Goal: Information Seeking & Learning: Find specific fact

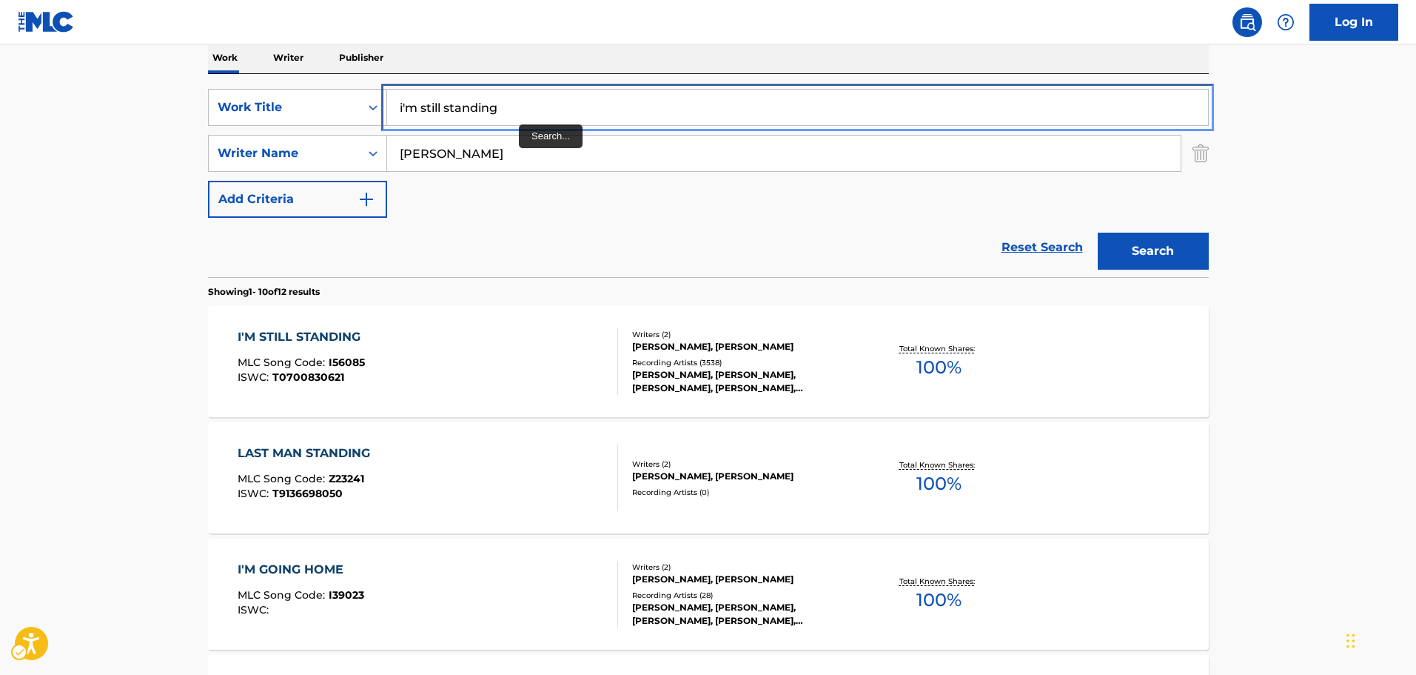
paste input "THE WHISTLER'S SONG"
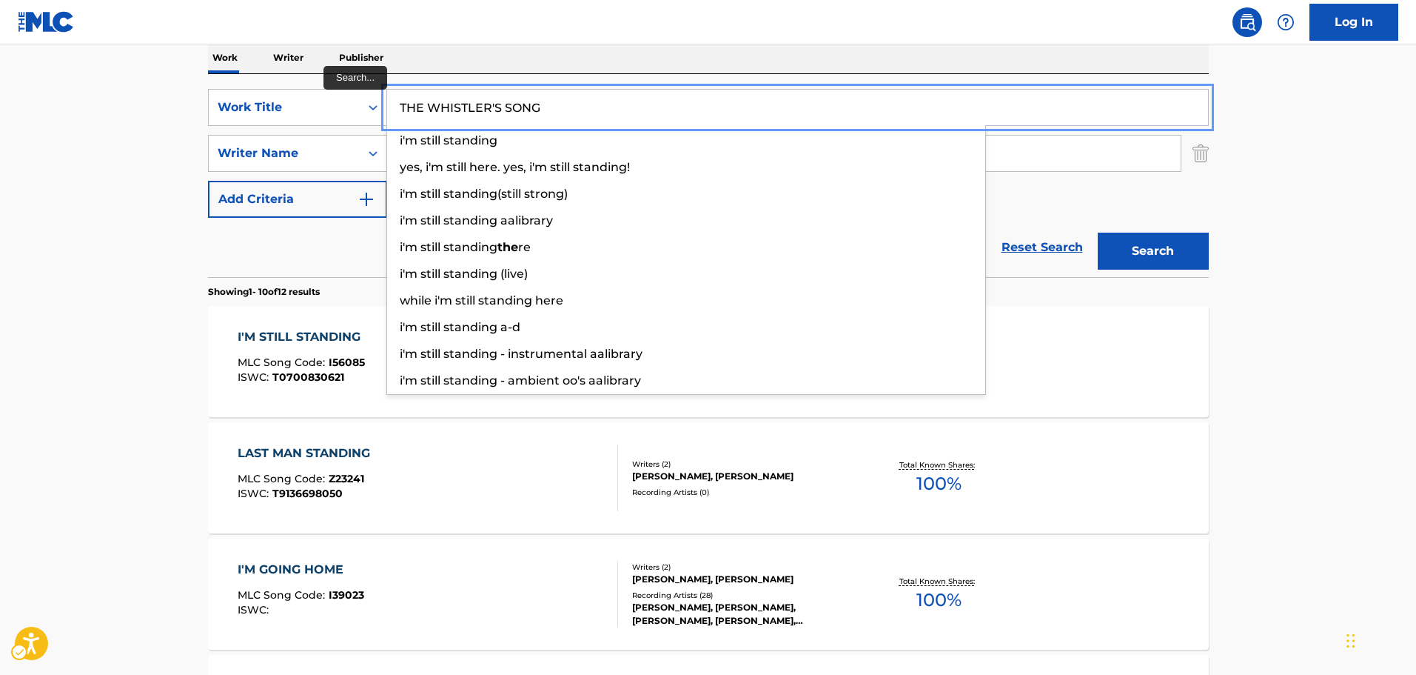
drag, startPoint x: 0, startPoint y: 0, endPoint x: 388, endPoint y: 118, distance: 405.7
type input "THE WHISTLER'S SONG"
click at [344, 244] on div "Reset Search | Submit Search" at bounding box center [708, 247] width 1001 height 59
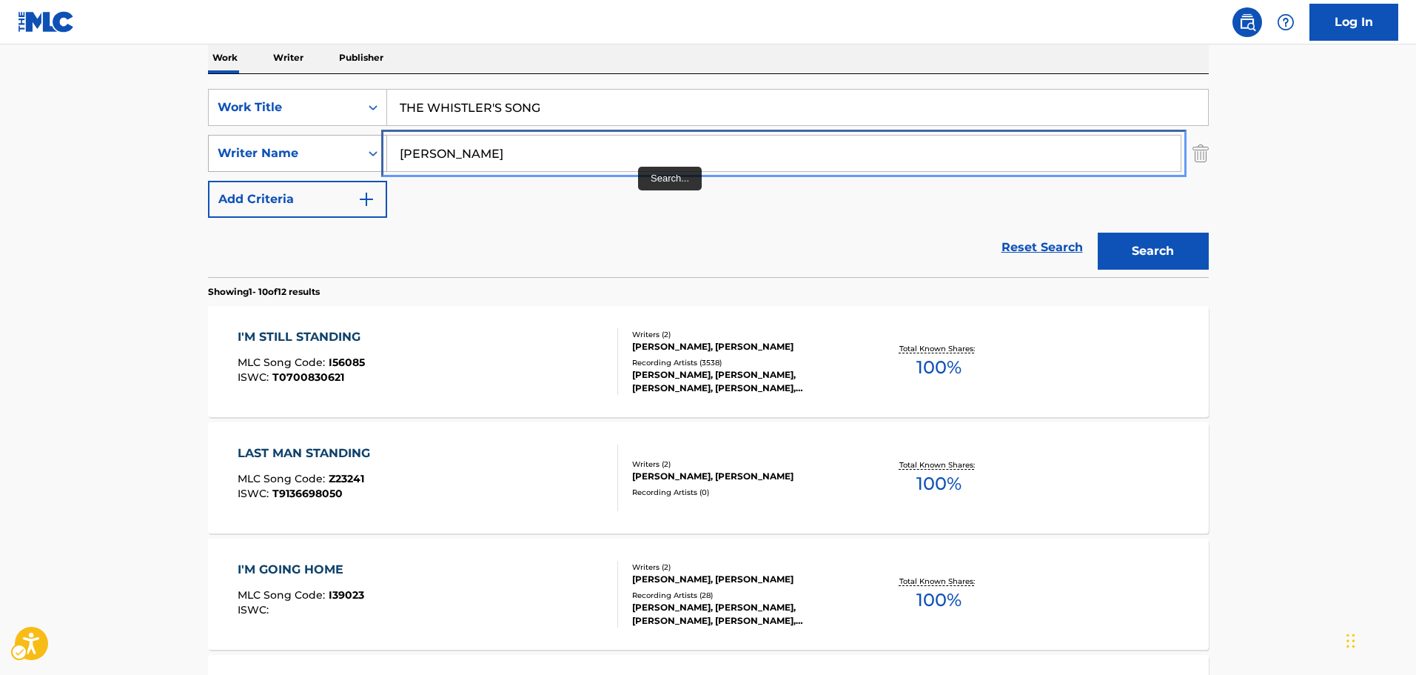
paste input "[PERSON_NAME]"
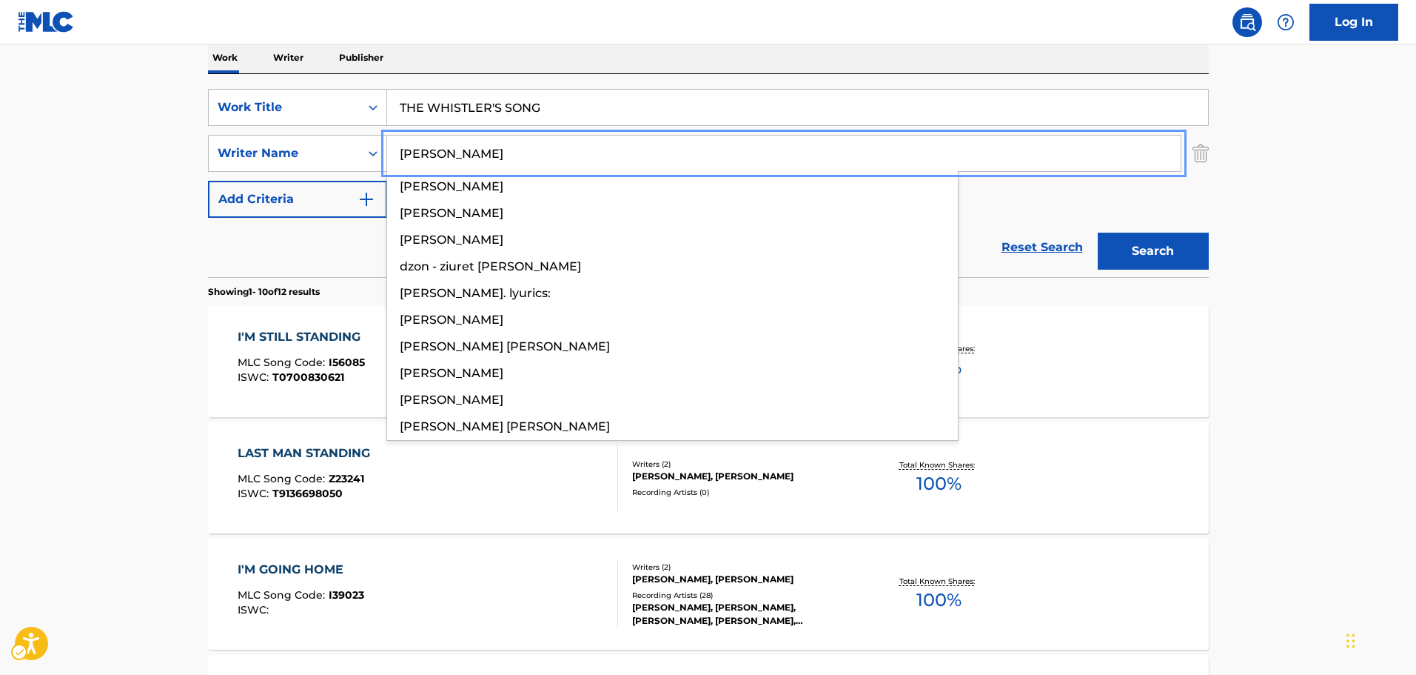
drag, startPoint x: 595, startPoint y: 144, endPoint x: 301, endPoint y: 172, distance: 296.0
click at [301, 172] on div "SearchWithCriteria72d907c4-f0ec-4456-803d-15d57347cf53 Work Title THE WHISTLER'…" at bounding box center [708, 153] width 1001 height 129
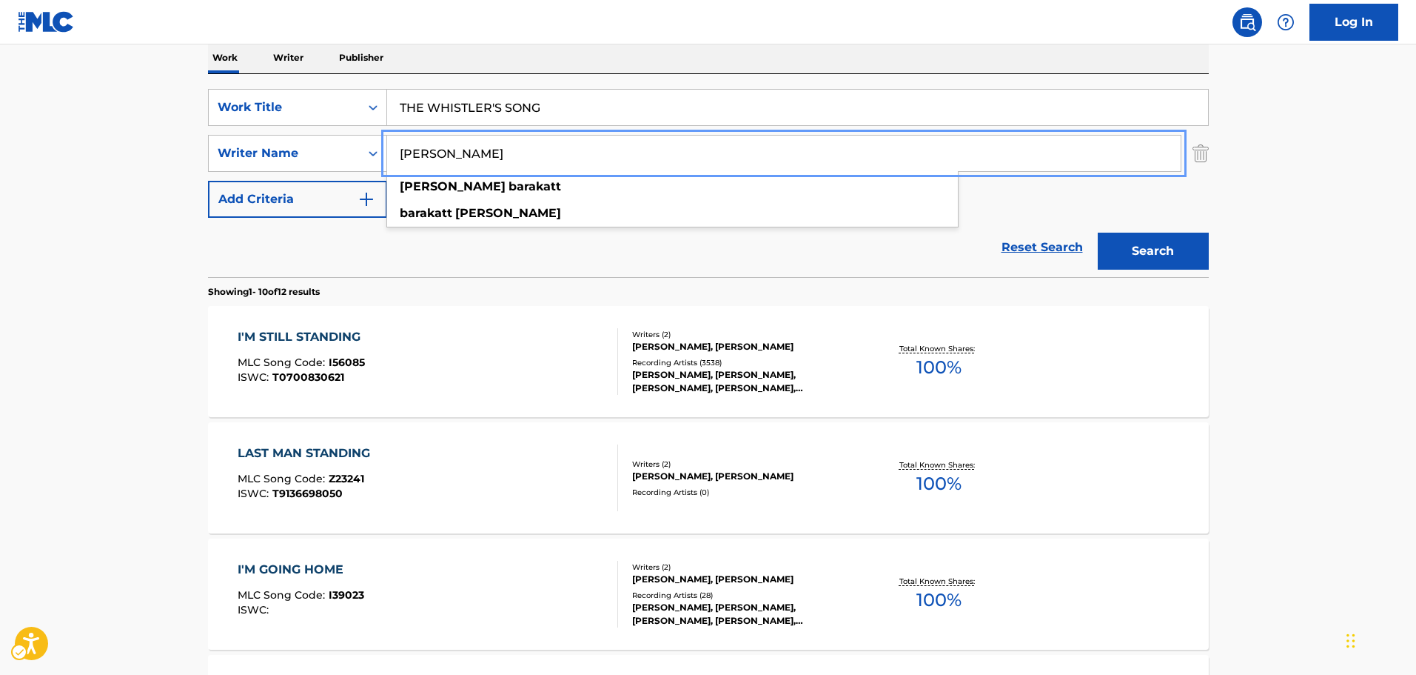
type input "[PERSON_NAME]"
click at [1160, 248] on button "Search" at bounding box center [1153, 250] width 111 height 37
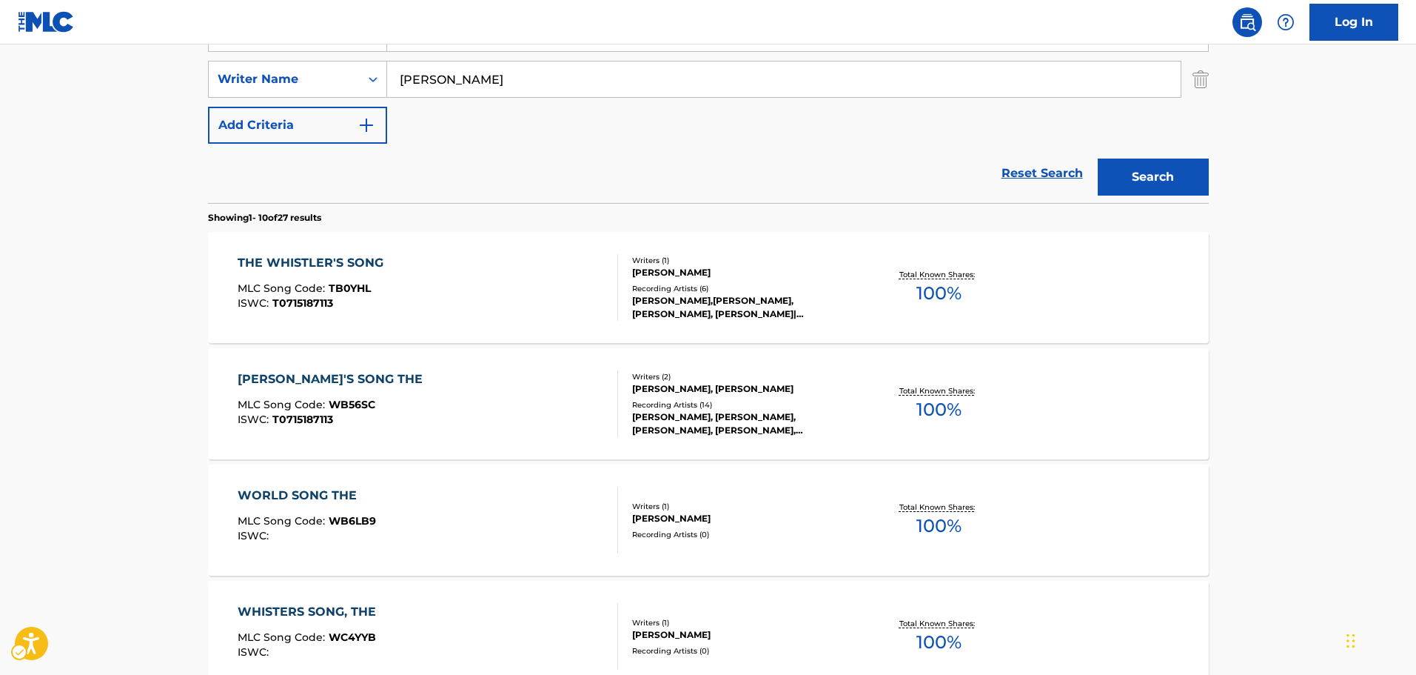
scroll to position [167, 0]
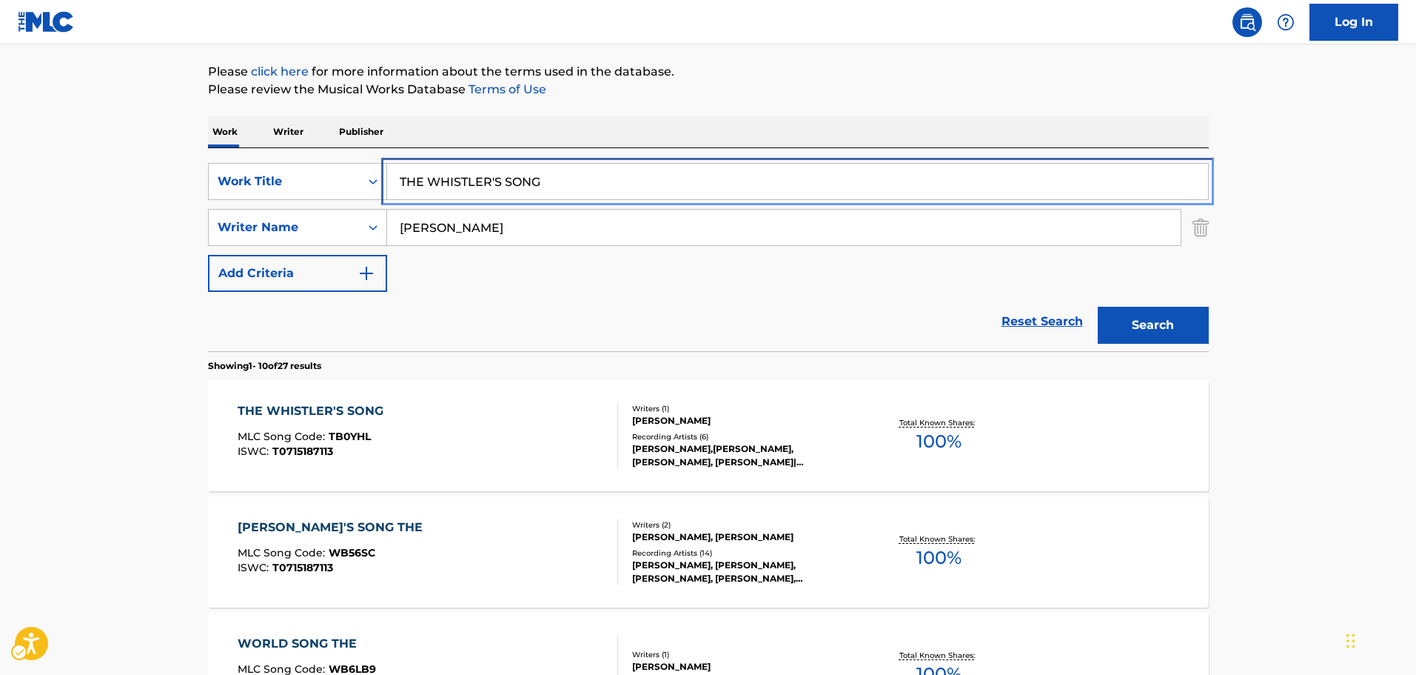
paste input "DREAMI"
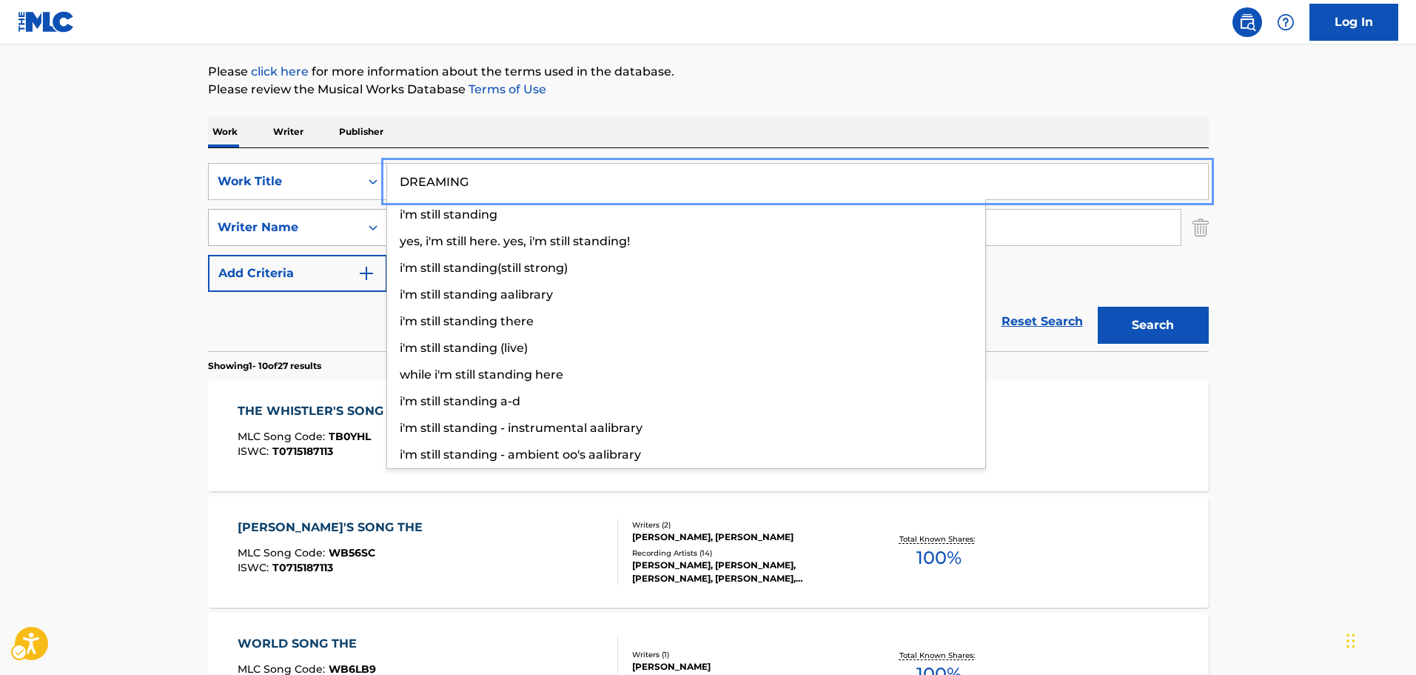
drag, startPoint x: 563, startPoint y: 185, endPoint x: 358, endPoint y: 213, distance: 207.0
click at [368, 202] on div "SearchWithCriteria72d907c4-f0ec-4456-803d-15d57347cf53 Work Title DREAMING i'm …" at bounding box center [708, 227] width 1001 height 129
type input "DREAMING"
click at [279, 333] on div "Reset Search | Submit Search" at bounding box center [708, 321] width 1001 height 59
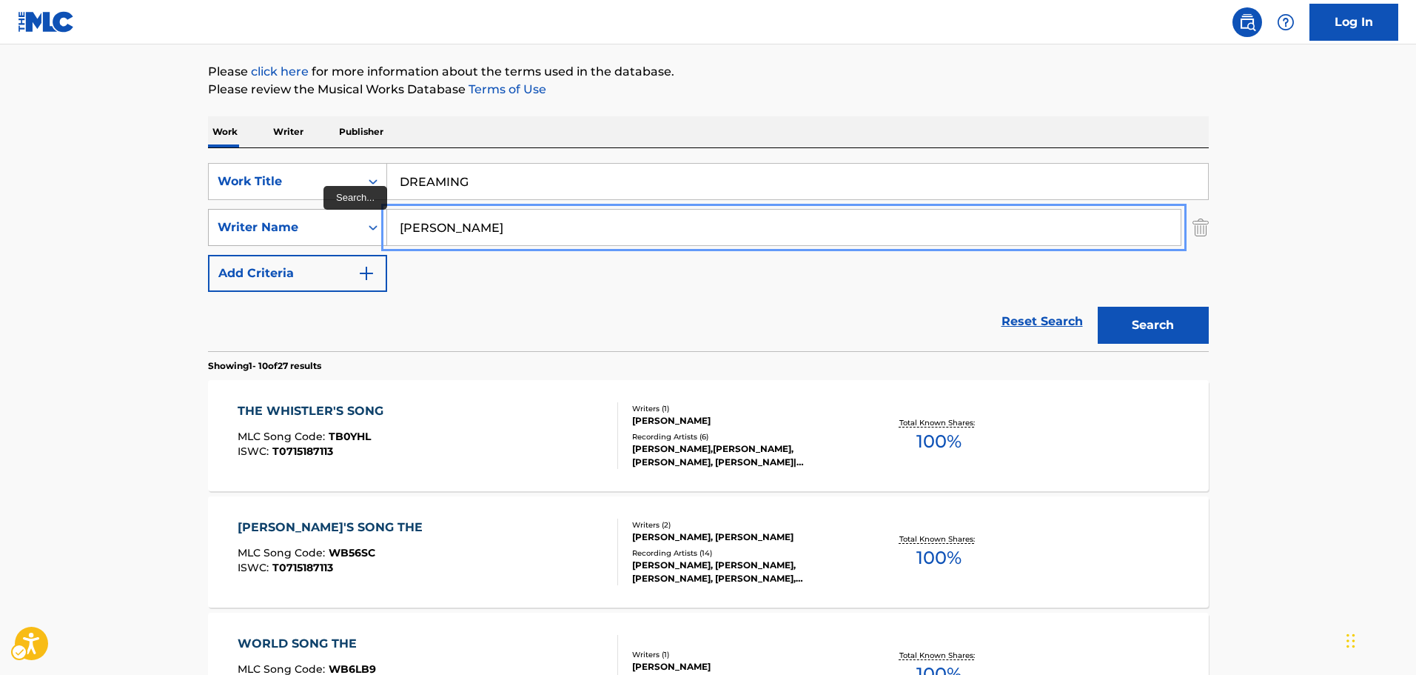
paste input "[PERSON_NAME]"
drag, startPoint x: 548, startPoint y: 226, endPoint x: 367, endPoint y: 242, distance: 181.4
click at [353, 236] on div "SearchWithCriteriac6bf82ec-15f8-4af9-baee-fd5c25b93b35 Writer Name [PERSON_NAME]" at bounding box center [708, 227] width 1001 height 37
type input "[PERSON_NAME]"
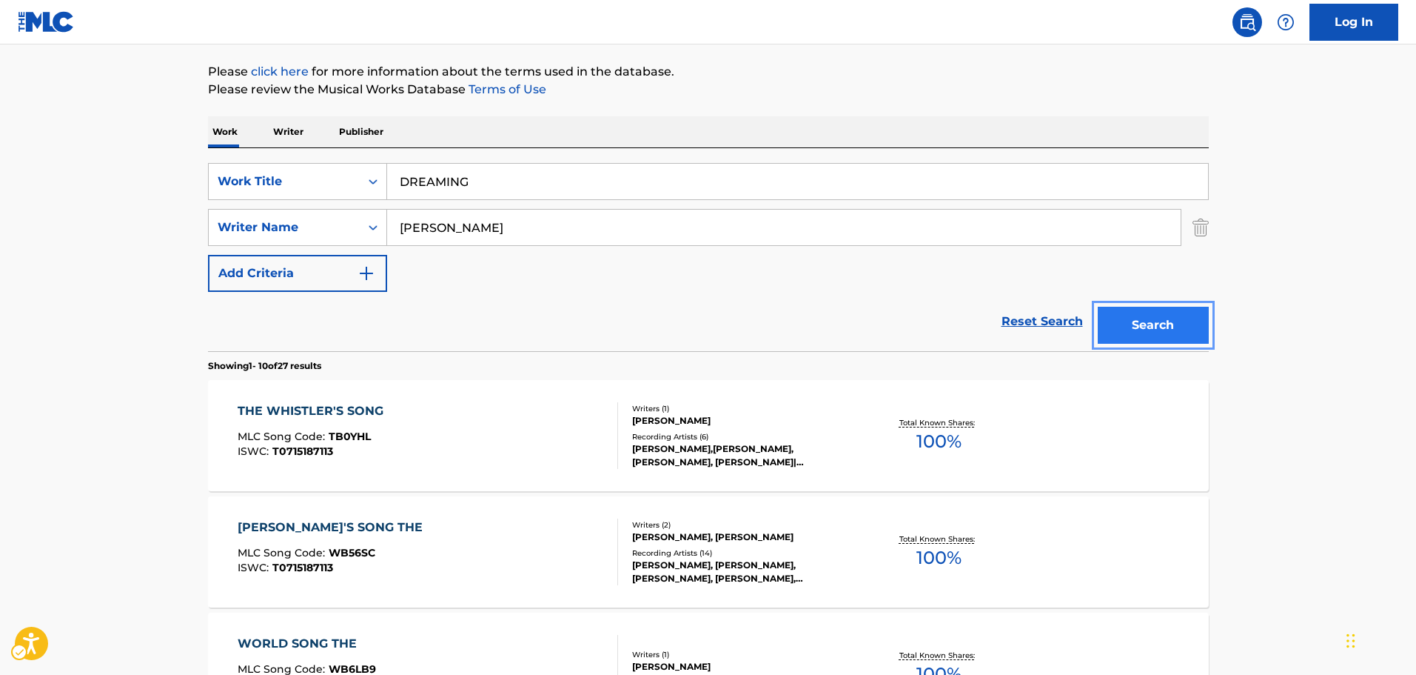
click at [1143, 319] on button "Search" at bounding box center [1153, 325] width 111 height 37
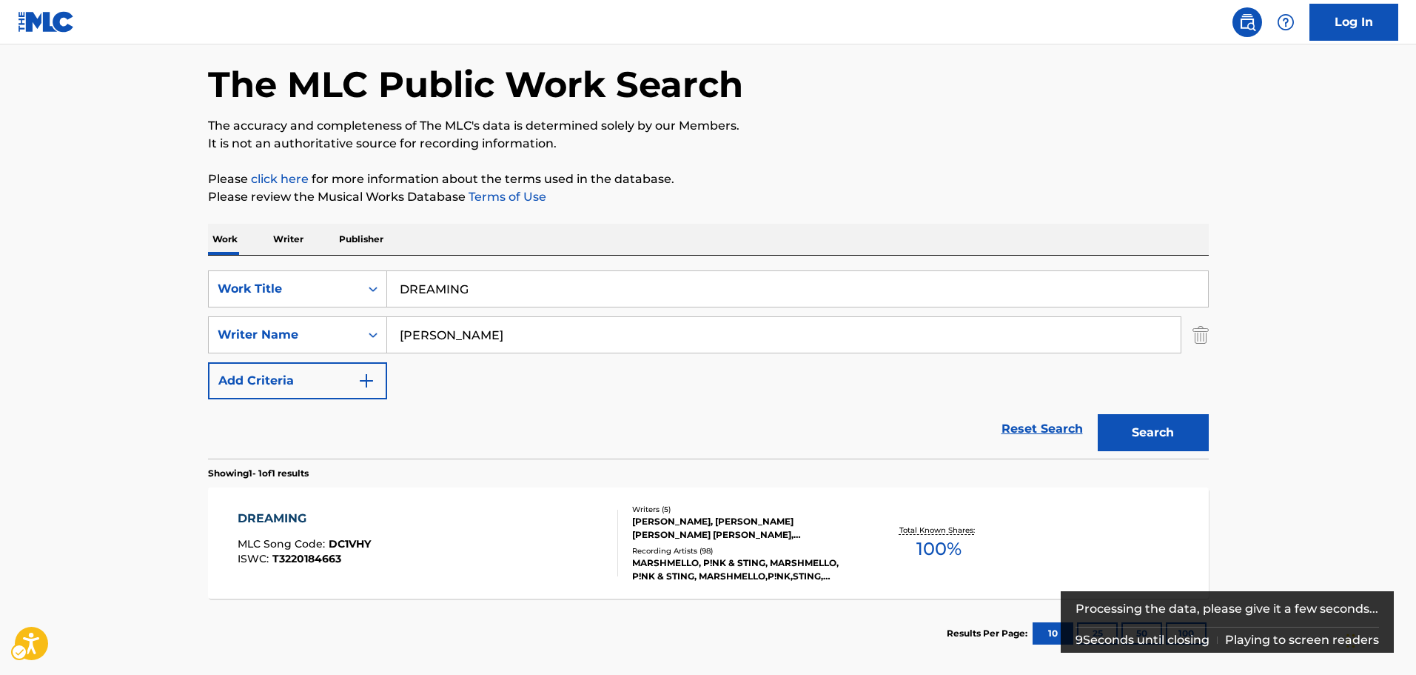
scroll to position [131, 0]
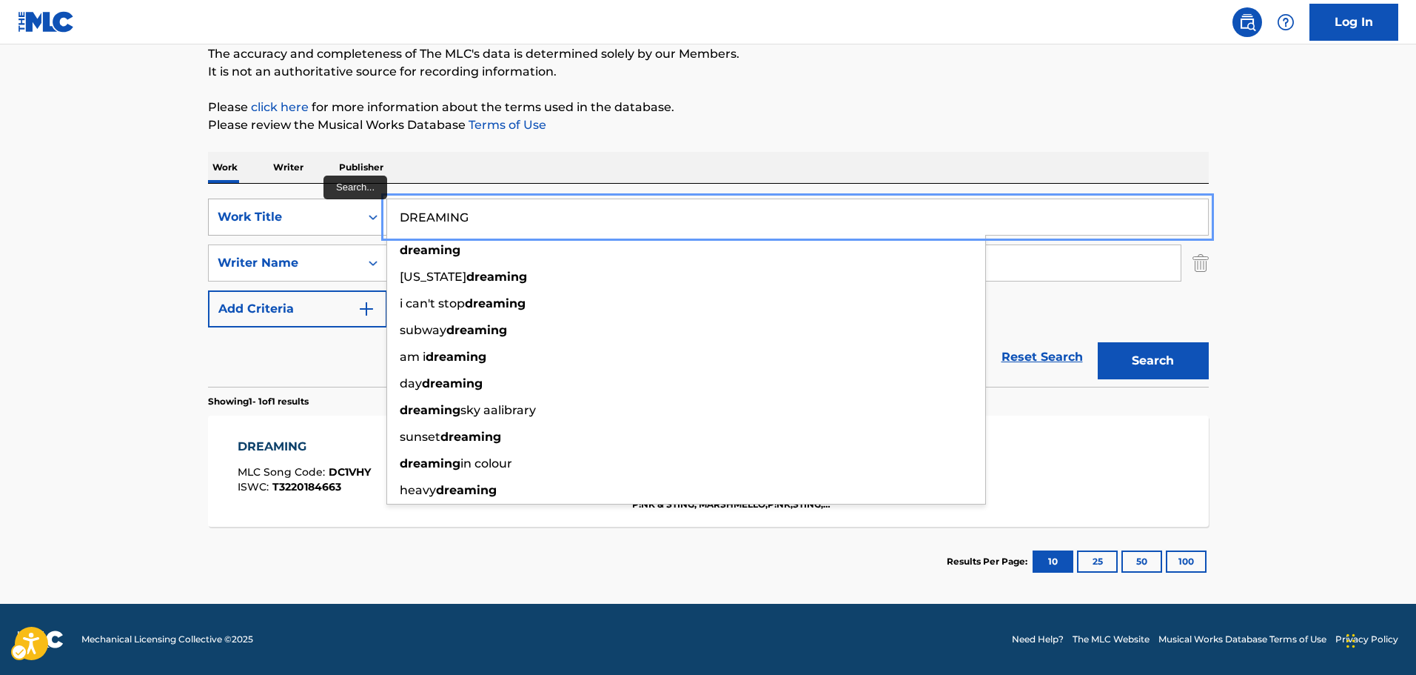
paste input "ANGELIQUE"
drag, startPoint x: 503, startPoint y: 217, endPoint x: 345, endPoint y: 225, distance: 157.9
click at [346, 223] on div "SearchWithCriteria72d907c4-f0ec-4456-803d-15d57347cf53 Work Title ANGELIQUE dre…" at bounding box center [708, 216] width 1001 height 37
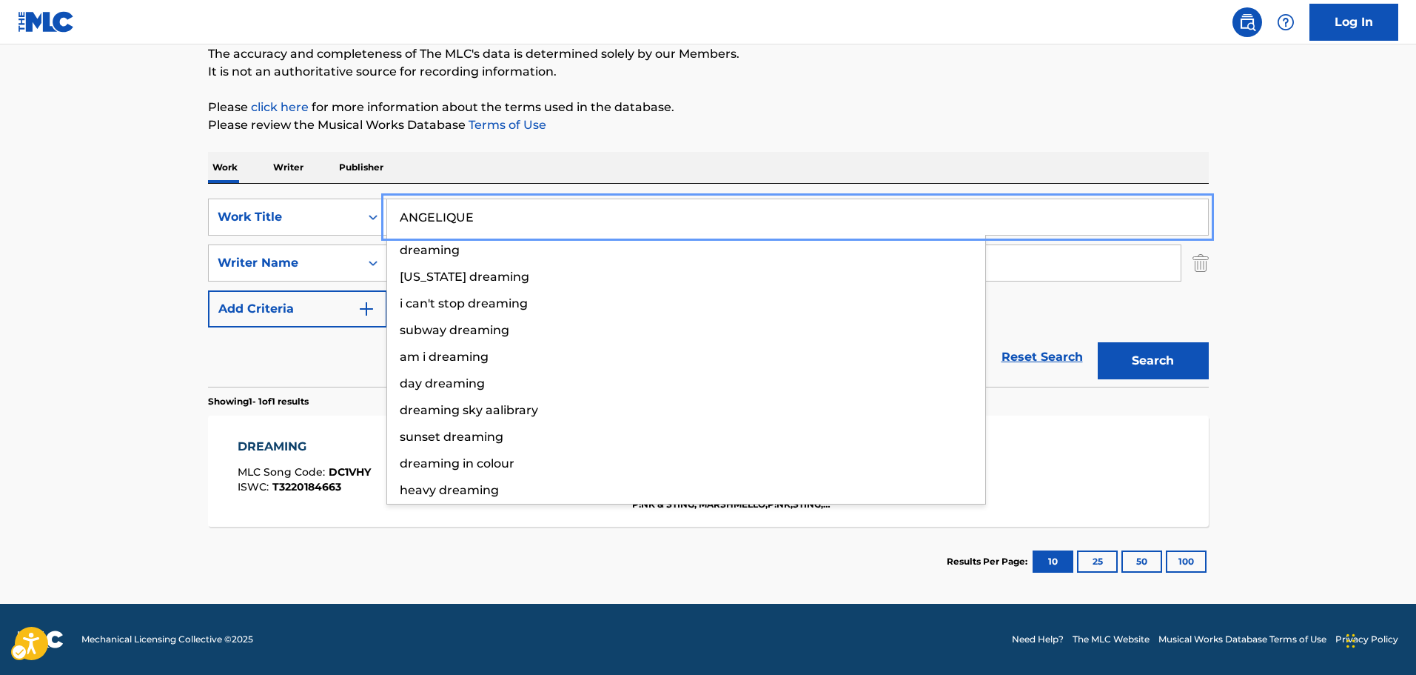
type input "ANGELIQUE"
click at [301, 338] on div "Reset Search | Submit Search" at bounding box center [708, 356] width 1001 height 59
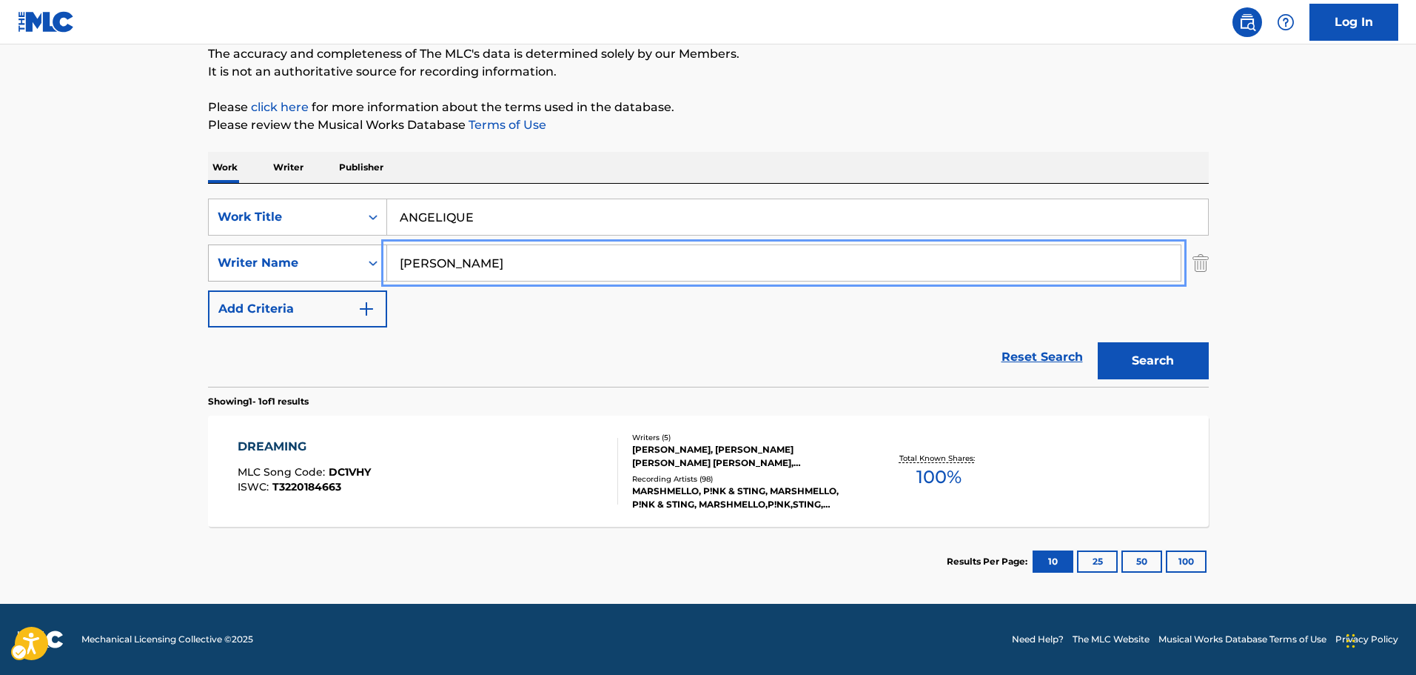
paste input "[PERSON_NAME] [PERSON_NAME]"
drag, startPoint x: 556, startPoint y: 273, endPoint x: 223, endPoint y: 275, distance: 333.2
click at [223, 275] on div "SearchWithCriteriac6bf82ec-15f8-4af9-baee-fd5c25b93b35 Writer Name [PERSON_NAME…" at bounding box center [708, 262] width 1001 height 37
type input "[PERSON_NAME] [PERSON_NAME]"
click at [1165, 366] on button "Search" at bounding box center [1153, 360] width 111 height 37
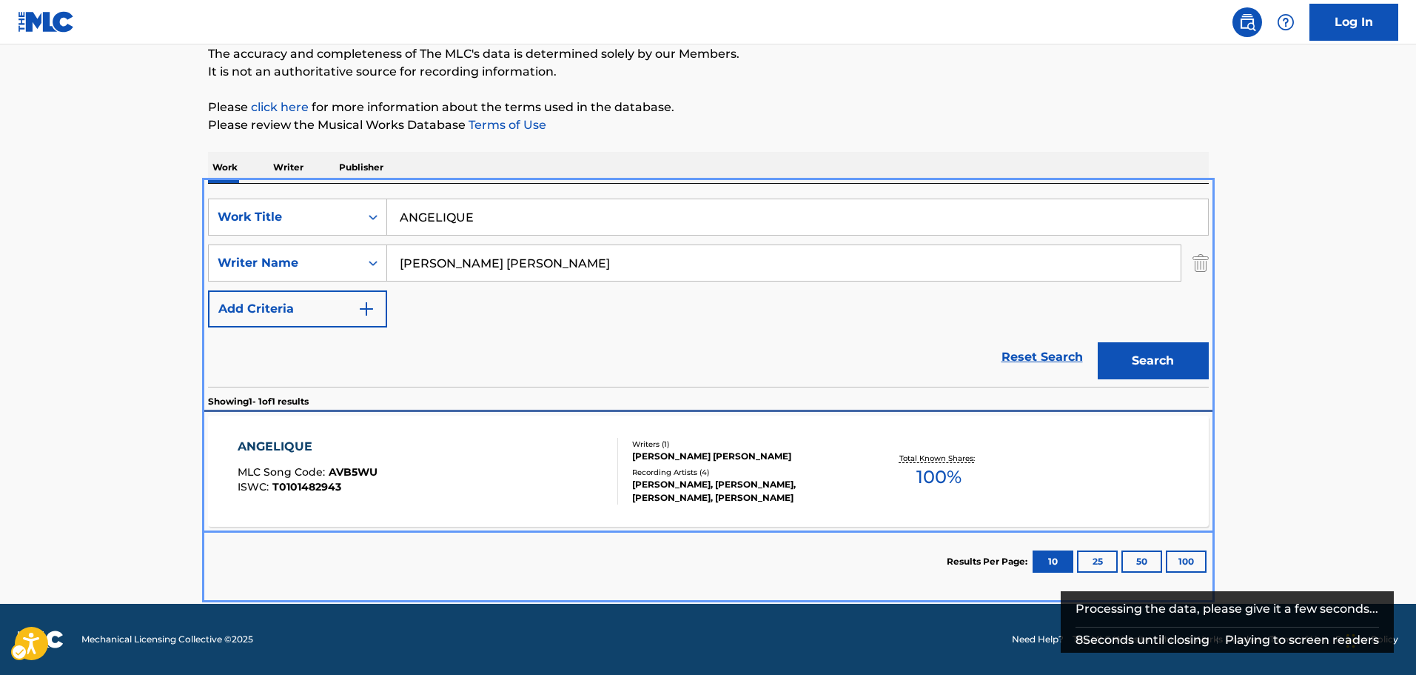
click at [808, 480] on div "[PERSON_NAME], [PERSON_NAME], [PERSON_NAME], [PERSON_NAME]" at bounding box center [744, 491] width 224 height 27
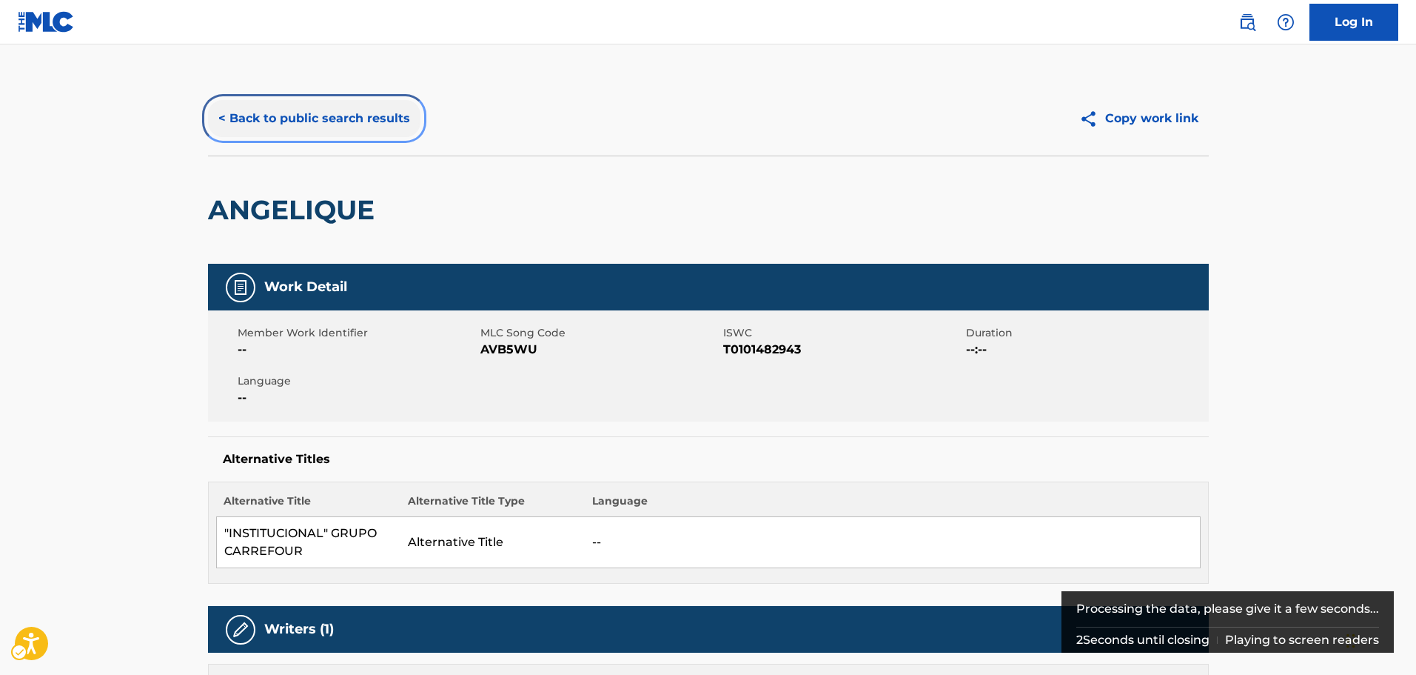
click at [404, 128] on button "< Back to public search results" at bounding box center [314, 118] width 213 height 37
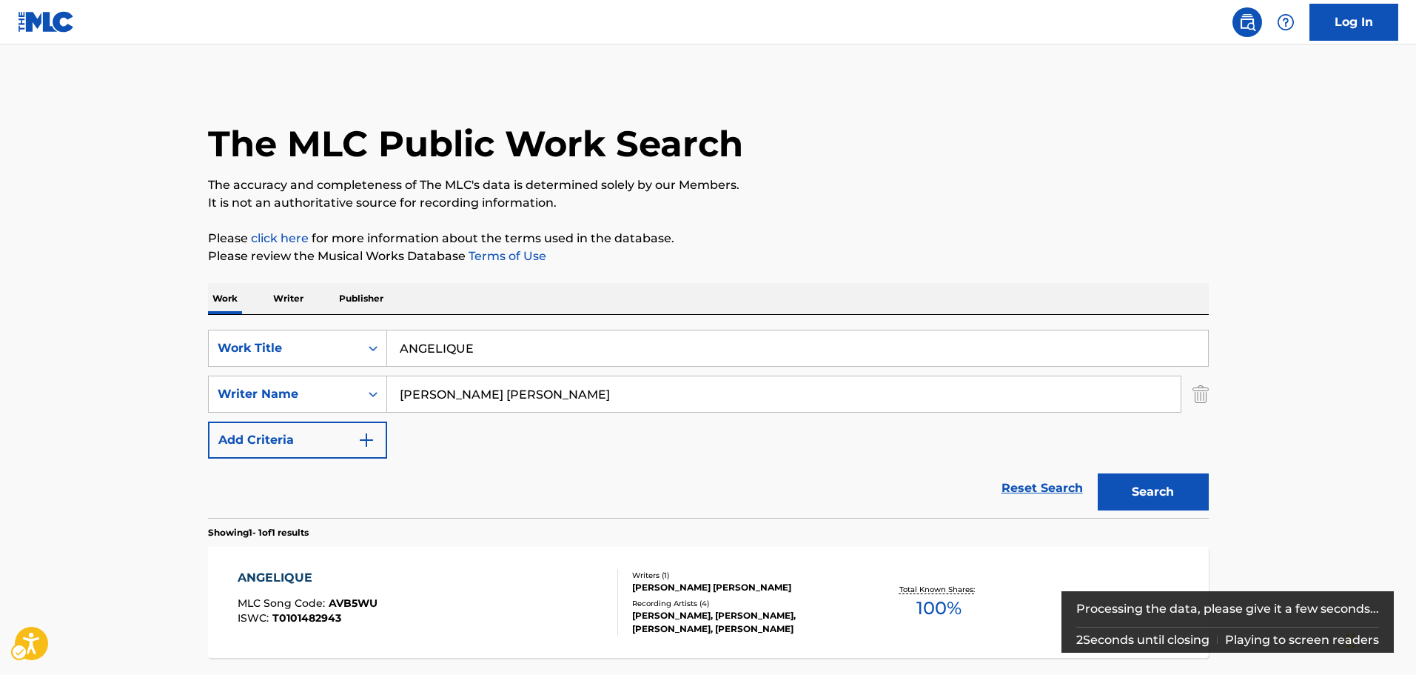
scroll to position [47, 0]
